Goal: Task Accomplishment & Management: Manage account settings

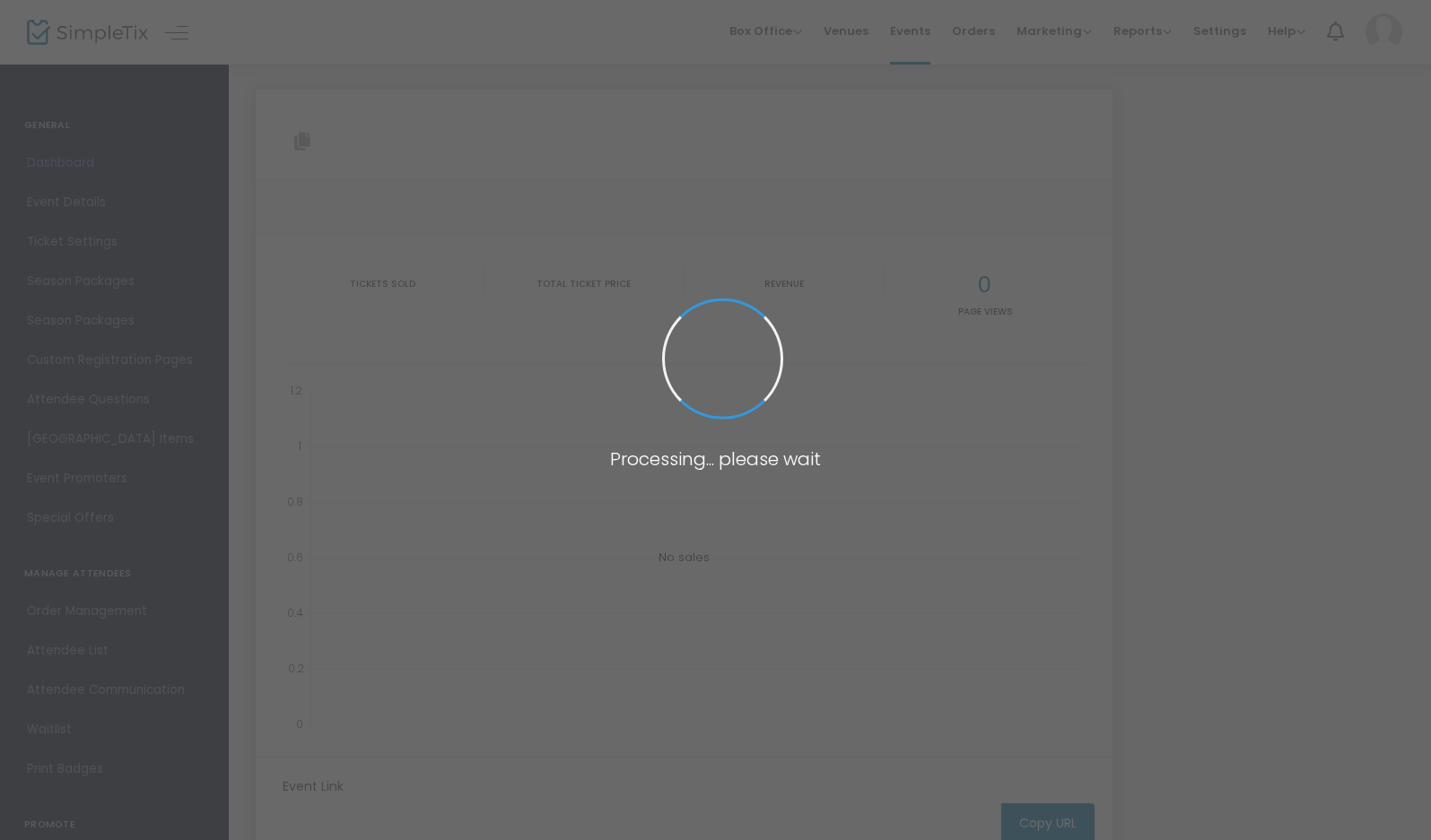
type input "[URL][DOMAIN_NAME]"
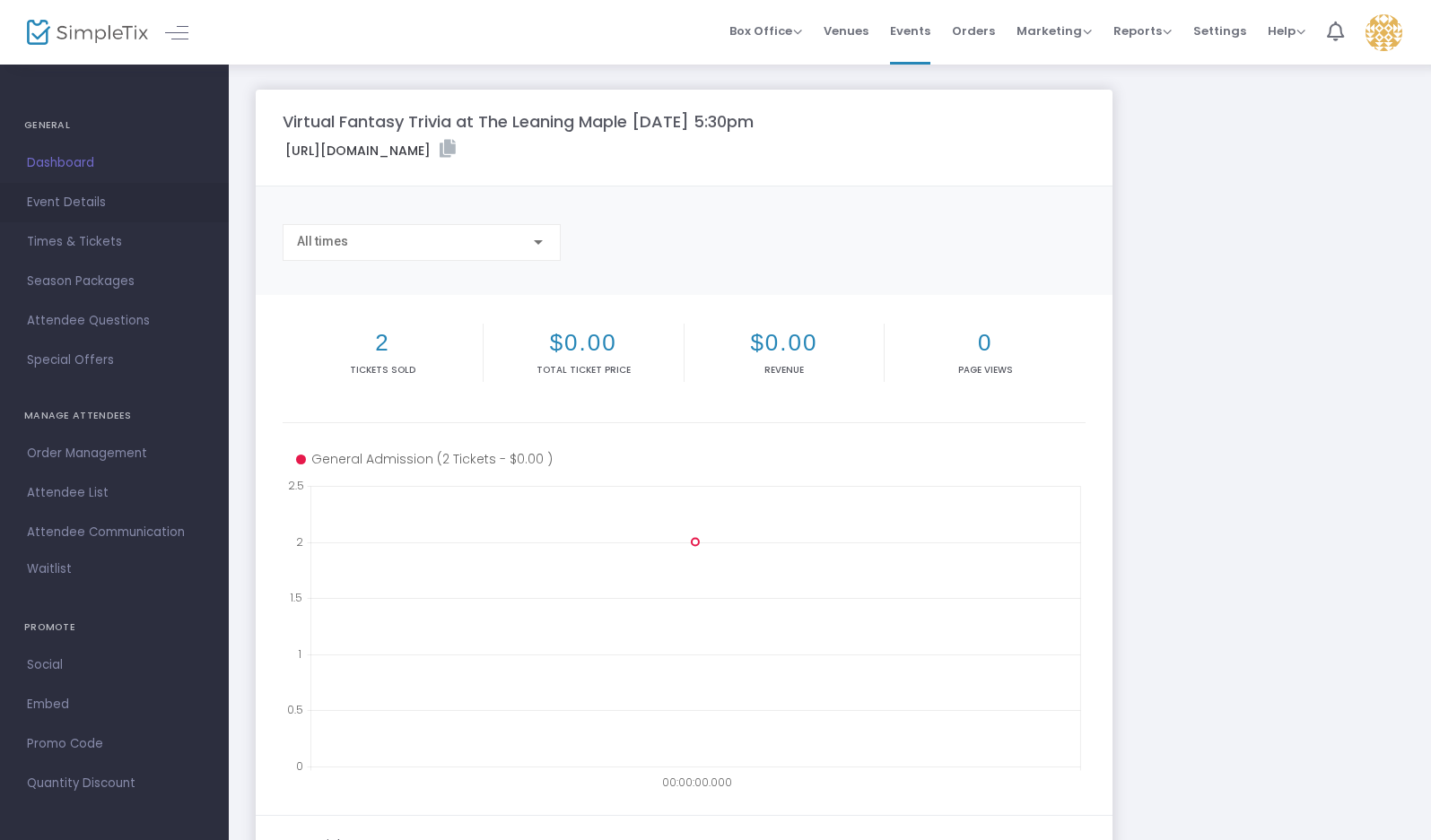
click at [72, 195] on span "Event Details" at bounding box center [114, 203] width 175 height 23
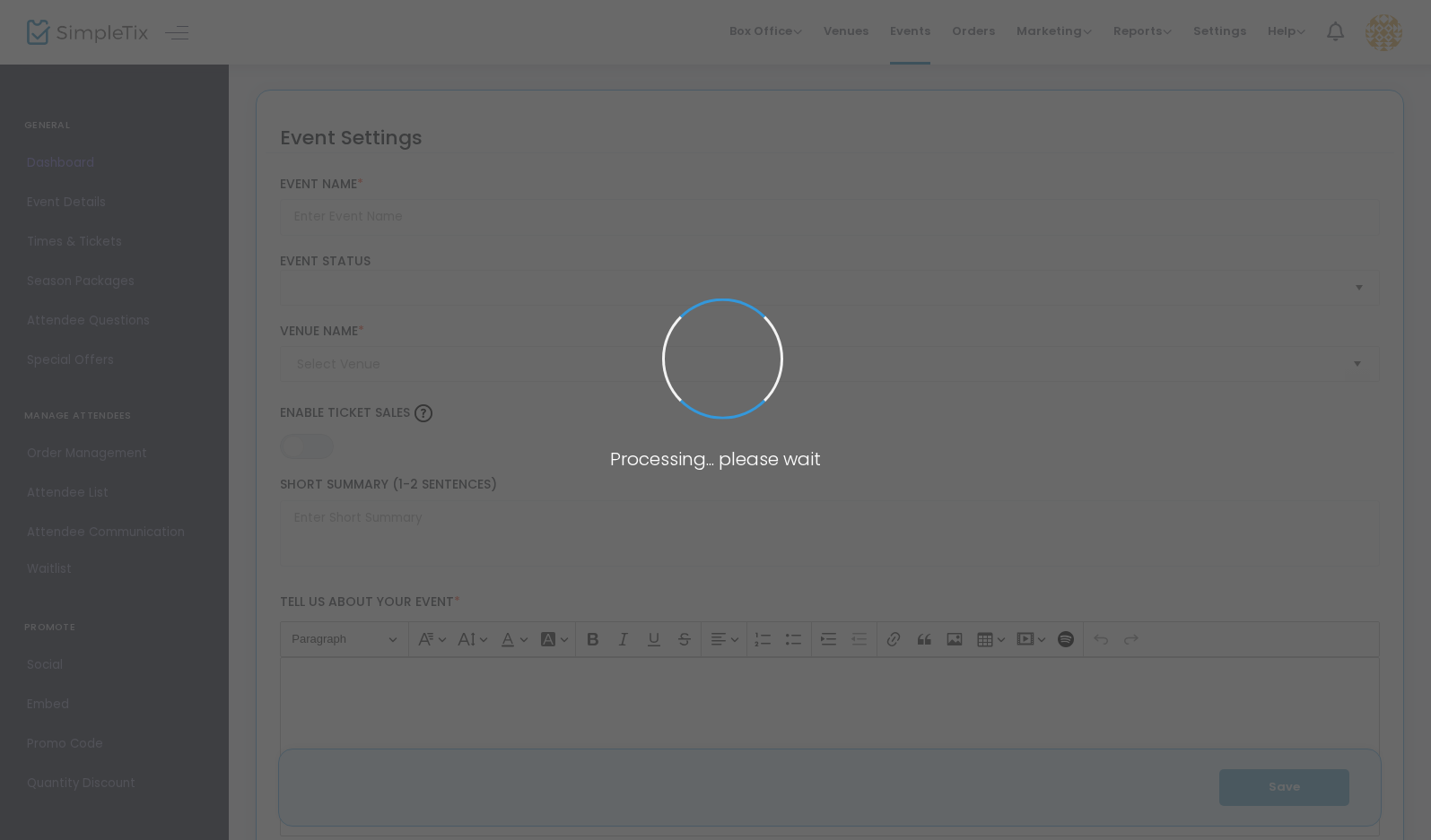
type input "Virtual Fantasy Trivia at The Leaning Maple [DATE] 5:30pm"
type textarea "Step into a world of magic, adventure, and strategy at our Family-Friendly Fant…"
type input "Register Now"
type input "The Leaning Maple"
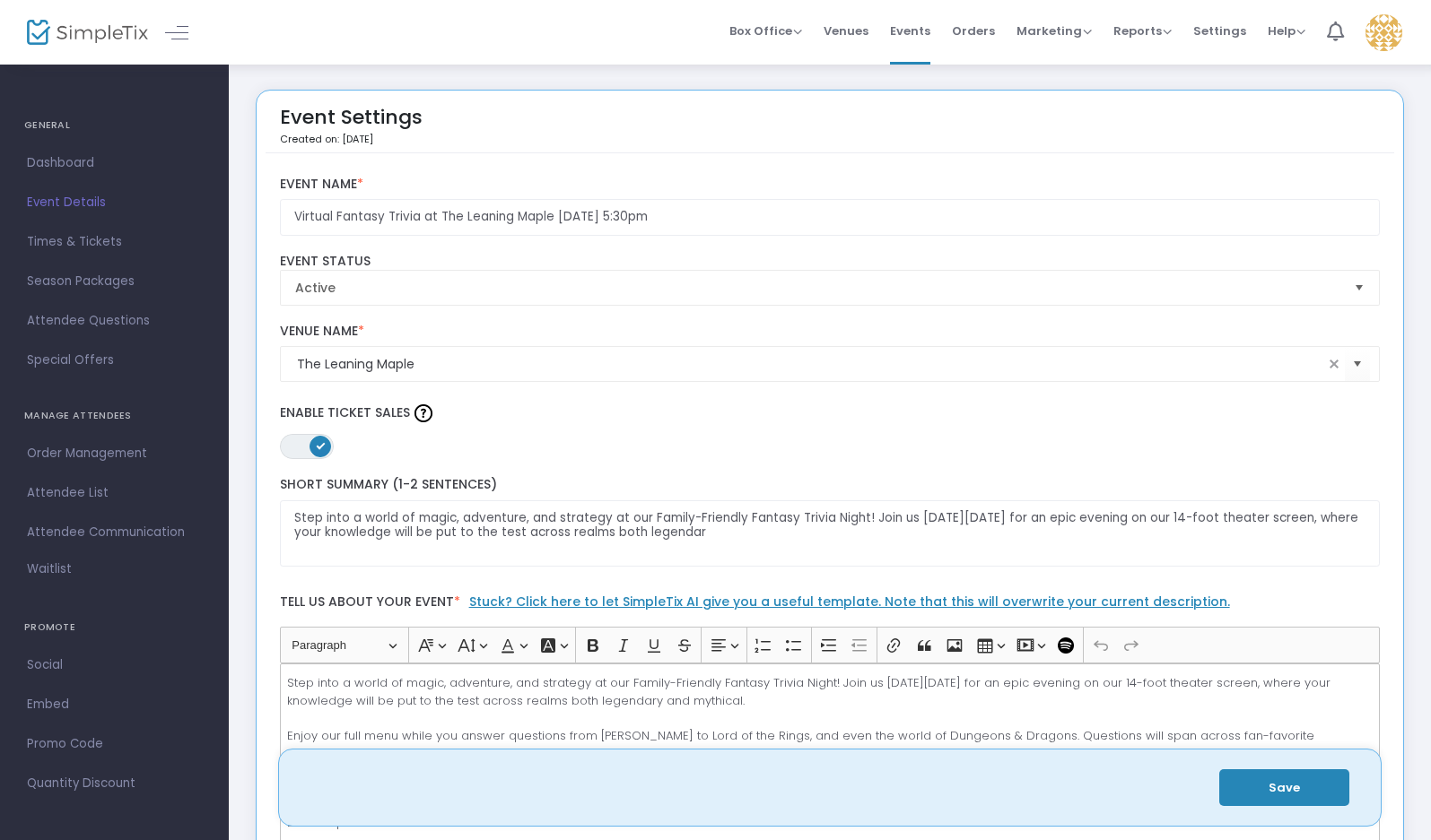
click at [93, 490] on span "Attendee List" at bounding box center [114, 493] width 175 height 23
